Goal: Check status: Verify the current state of an ongoing process or item

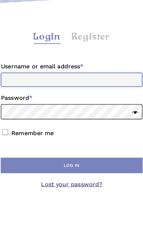
type input "**********"
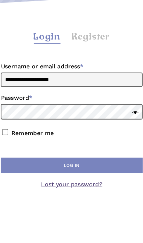
click at [63, 212] on button "Log in" at bounding box center [71, 219] width 124 height 14
click at [71, 212] on button "Log in" at bounding box center [71, 219] width 124 height 14
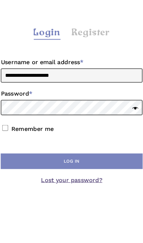
scroll to position [48, 0]
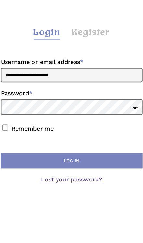
click at [80, 164] on button "Log in" at bounding box center [71, 171] width 124 height 14
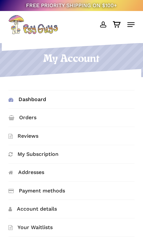
click at [33, 111] on link "Orders" at bounding box center [70, 118] width 125 height 18
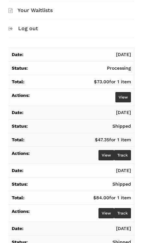
scroll to position [218, 0]
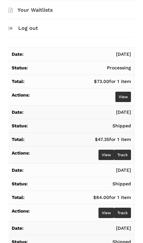
click at [119, 101] on link "View" at bounding box center [123, 97] width 16 height 10
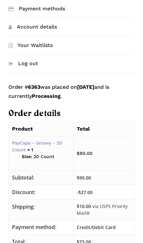
scroll to position [180, 0]
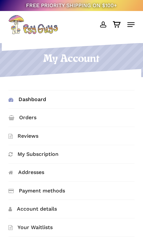
click at [37, 119] on link "Orders" at bounding box center [70, 118] width 125 height 18
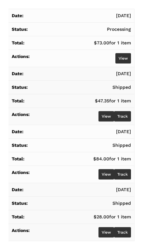
scroll to position [256, 0]
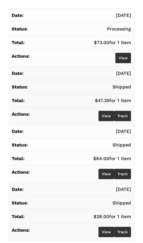
click at [129, 116] on link "Track" at bounding box center [122, 116] width 17 height 10
